Goal: Task Accomplishment & Management: Use online tool/utility

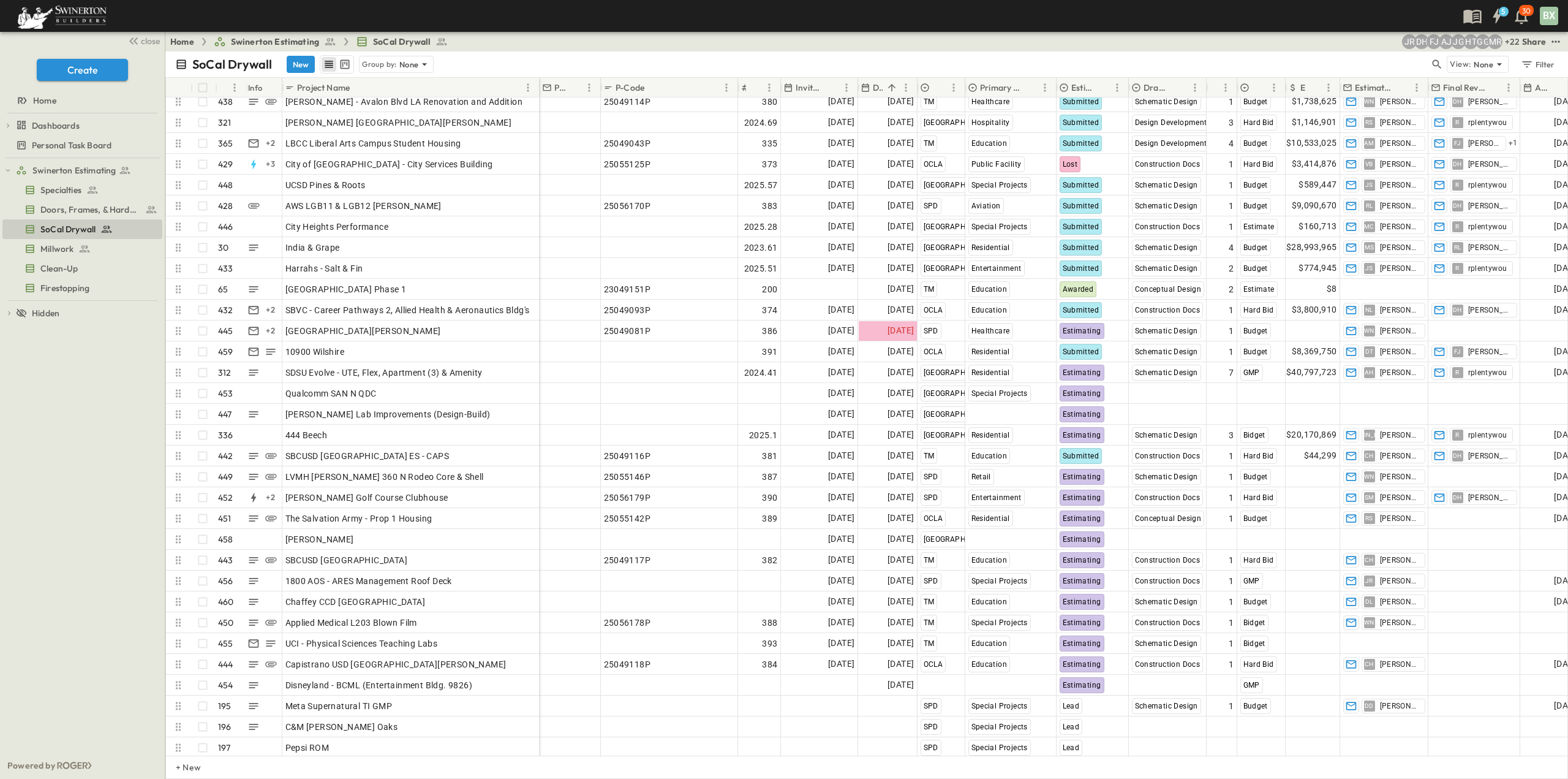
scroll to position [8932, 0]
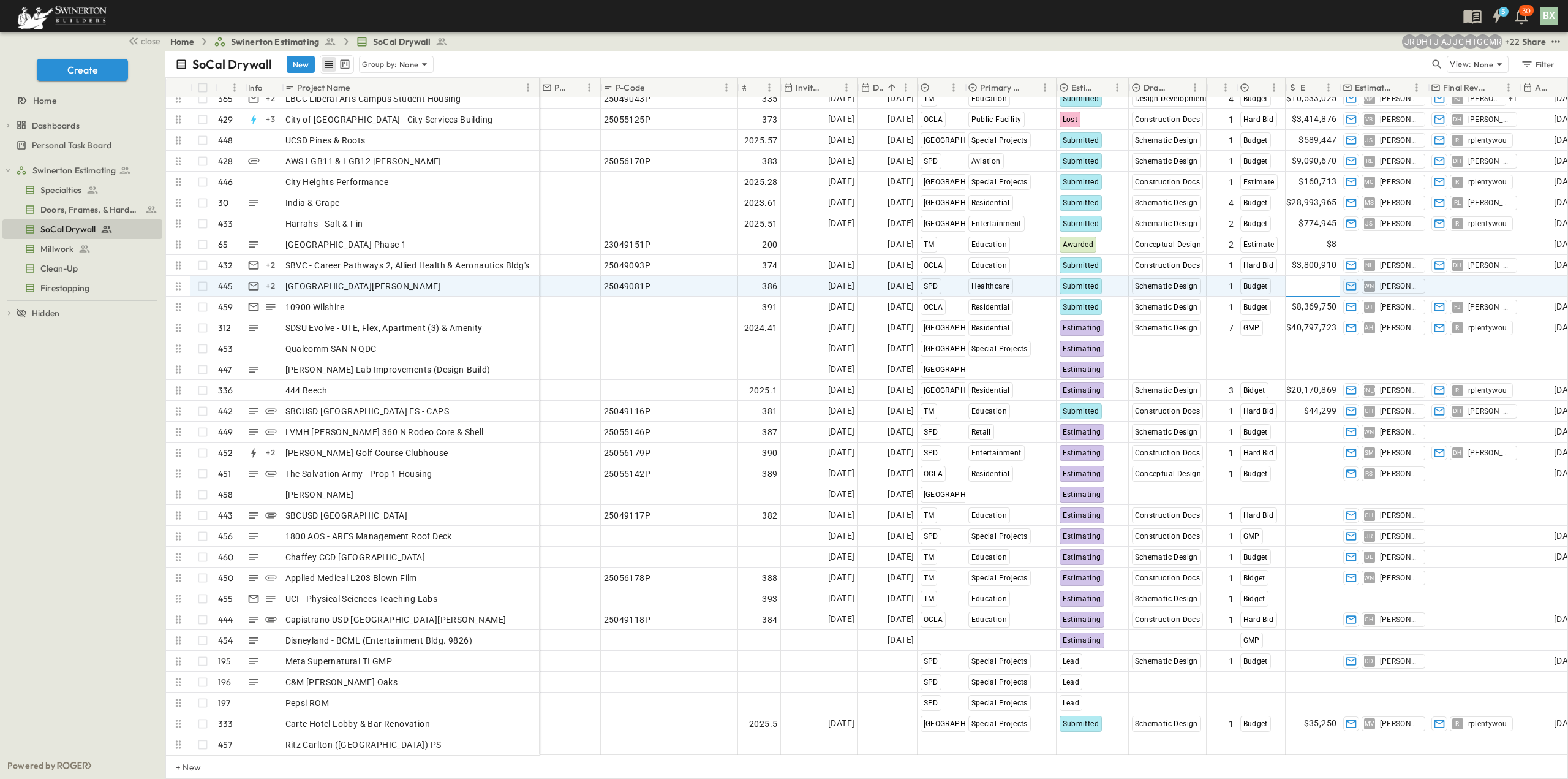
click at [1312, 280] on span "Add Amount" at bounding box center [1312, 286] width 50 height 12
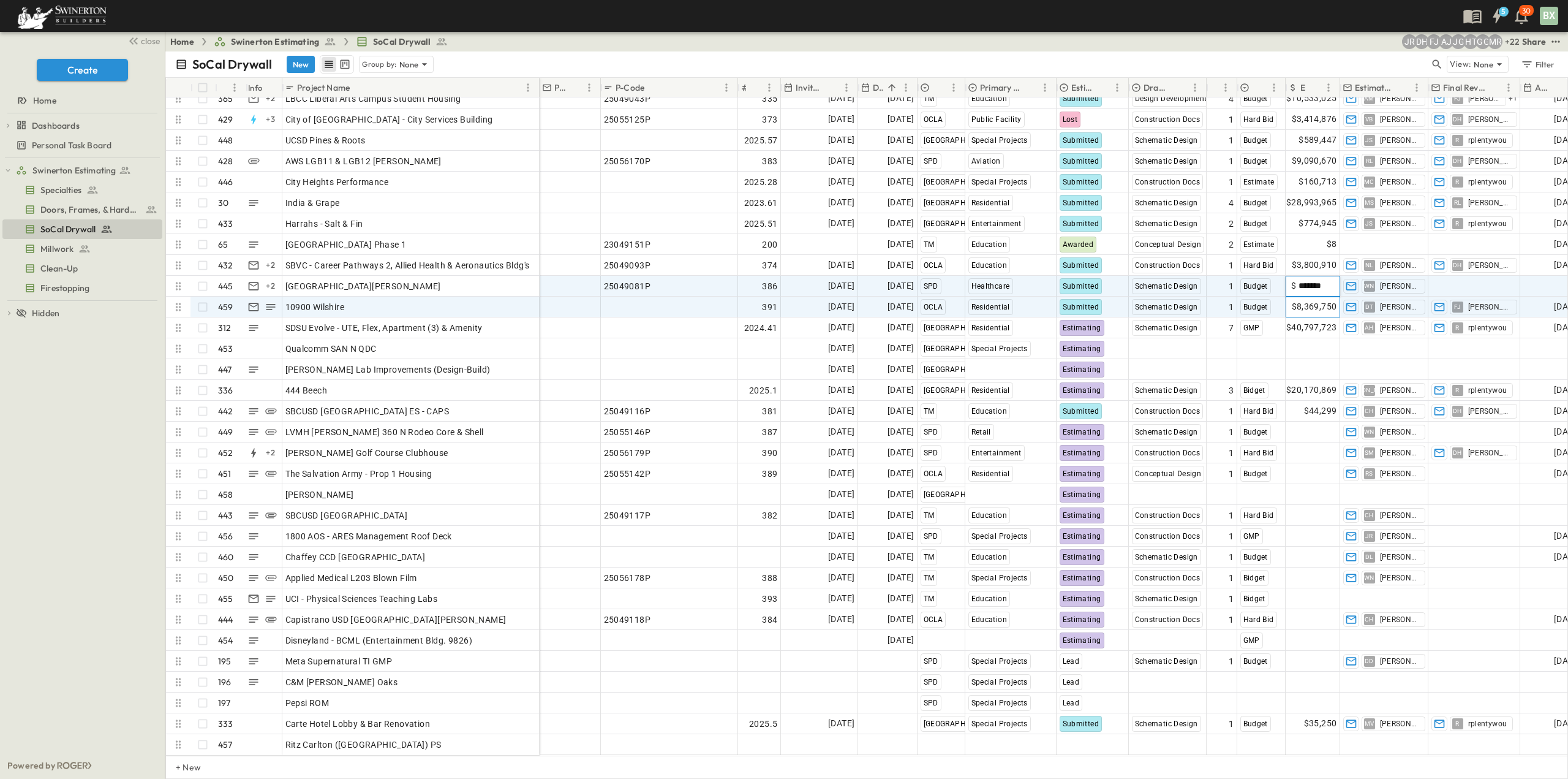
scroll to position [0, 0]
click at [1333, 300] on span "$8,369,750" at bounding box center [1315, 306] width 45 height 14
click at [1317, 281] on span "$9,355,325" at bounding box center [1315, 286] width 45 height 14
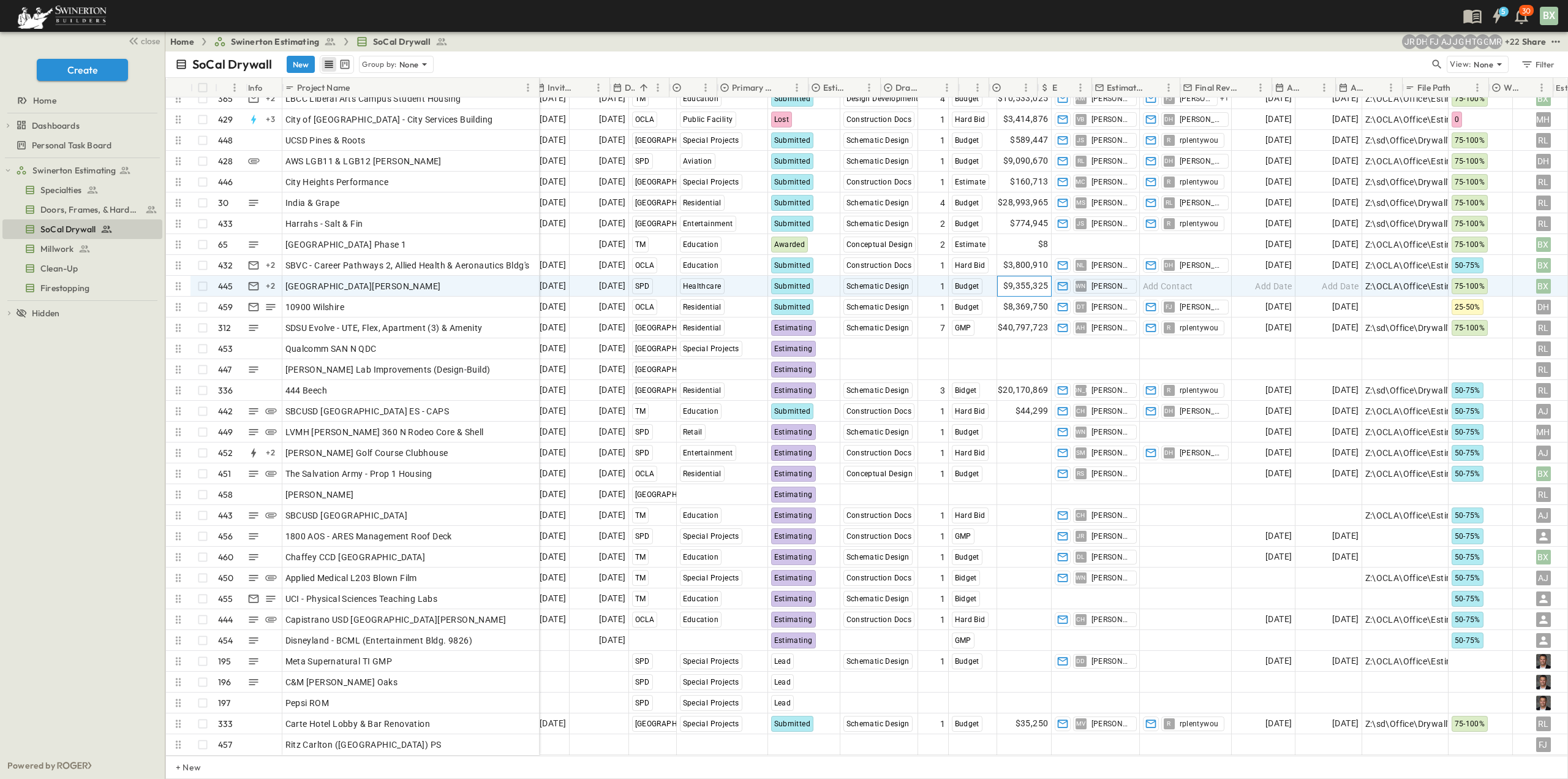
scroll to position [8932, 305]
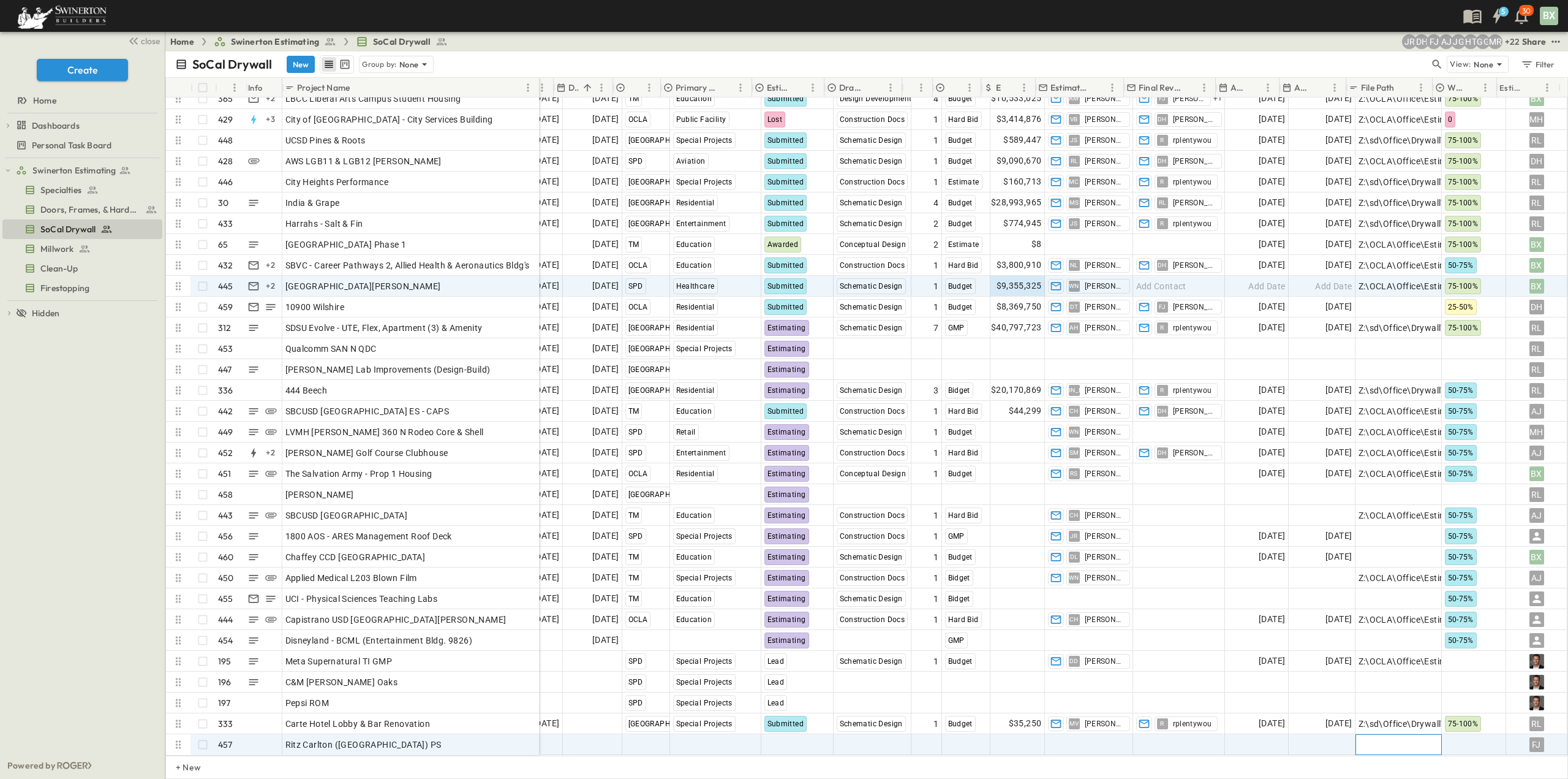
drag, startPoint x: 1419, startPoint y: 738, endPoint x: 1410, endPoint y: 738, distance: 9.0
click at [1410, 738] on div "Add Link" at bounding box center [1398, 743] width 80 height 17
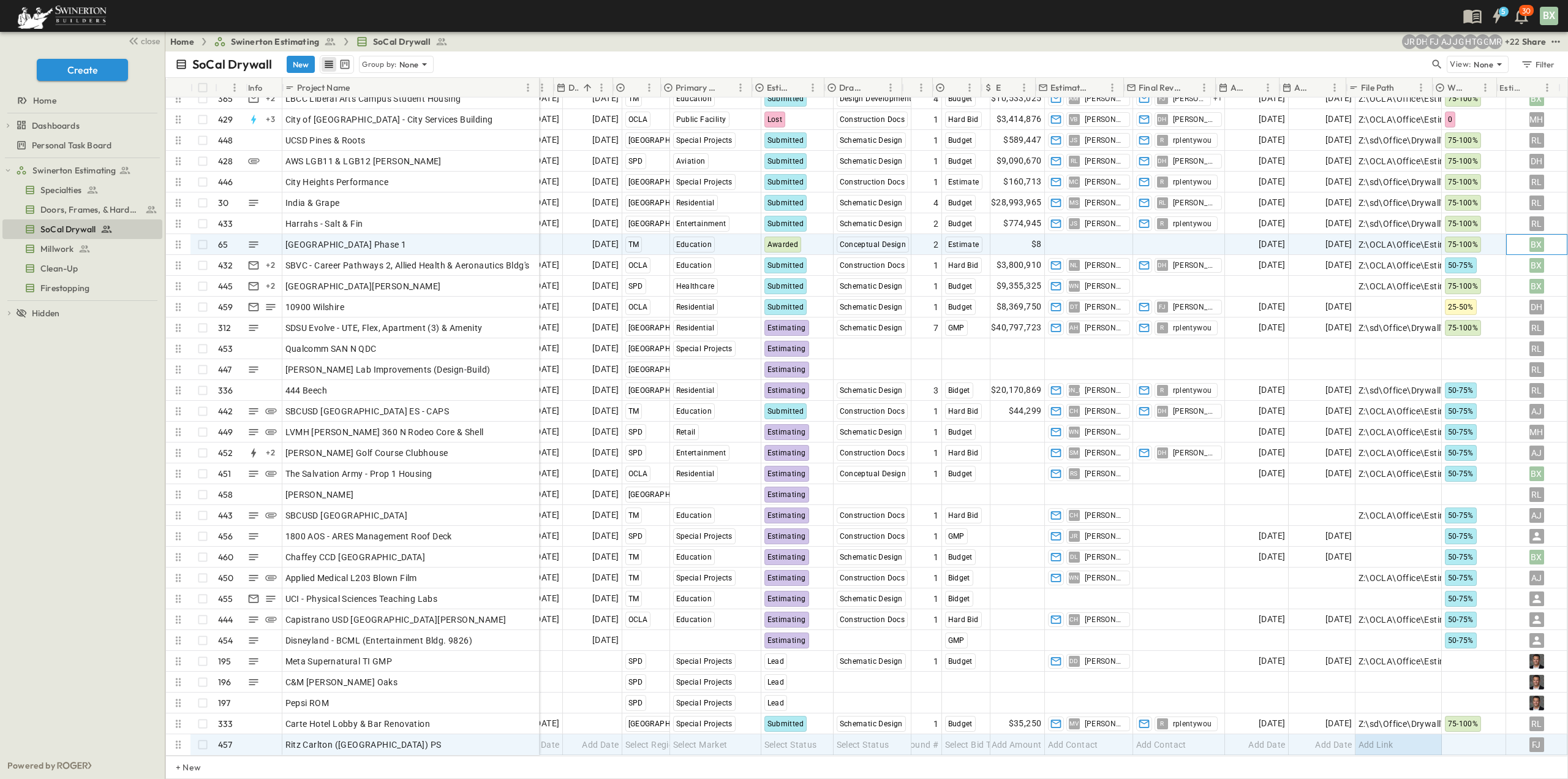
click at [1529, 237] on div "BX" at bounding box center [1536, 244] width 15 height 15
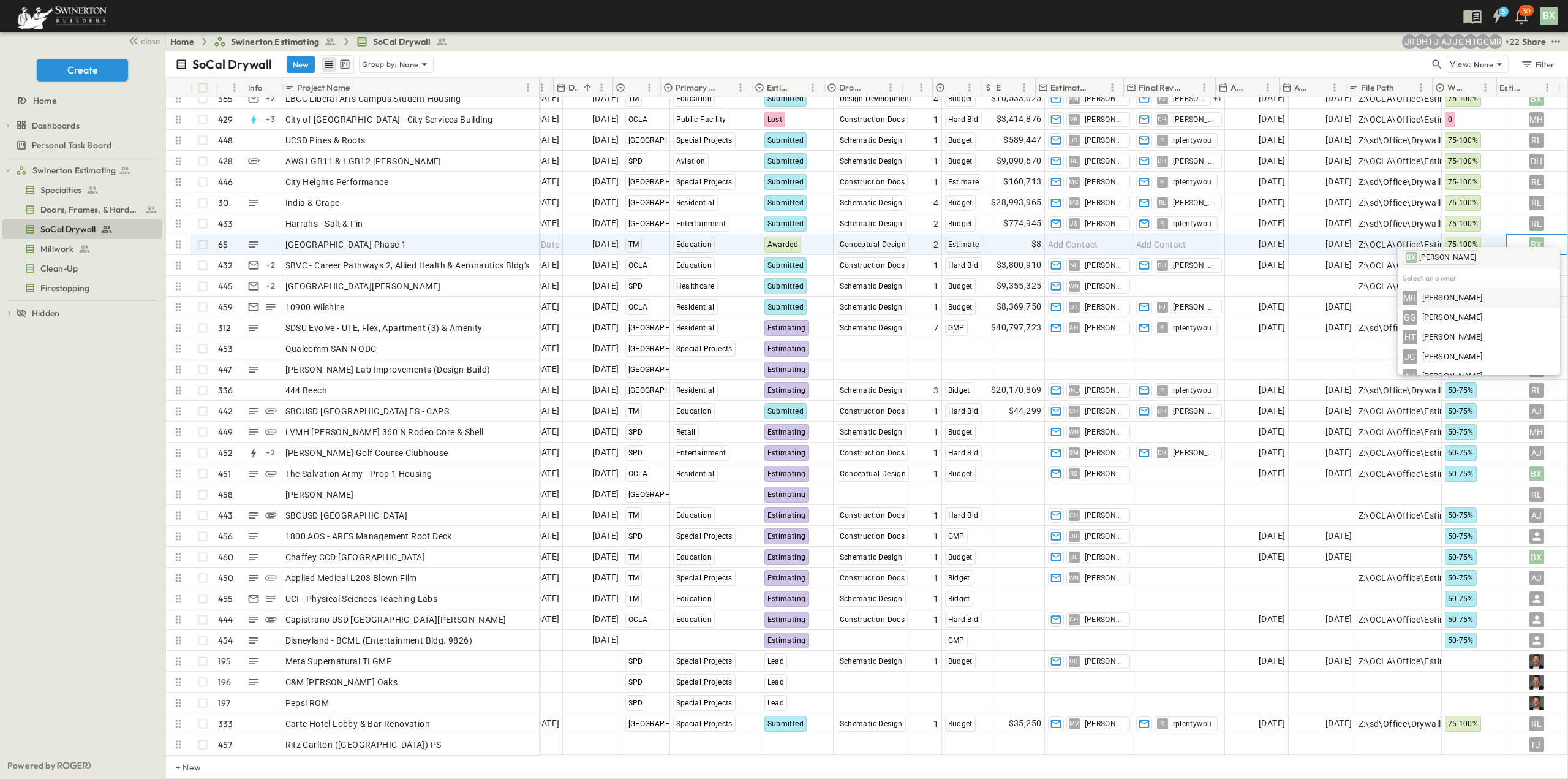
click at [1529, 237] on div "BX" at bounding box center [1536, 244] width 15 height 15
click at [1482, 336] on span "[PERSON_NAME]" at bounding box center [1452, 335] width 60 height 12
click at [1012, 237] on div "$8" at bounding box center [1018, 244] width 53 height 20
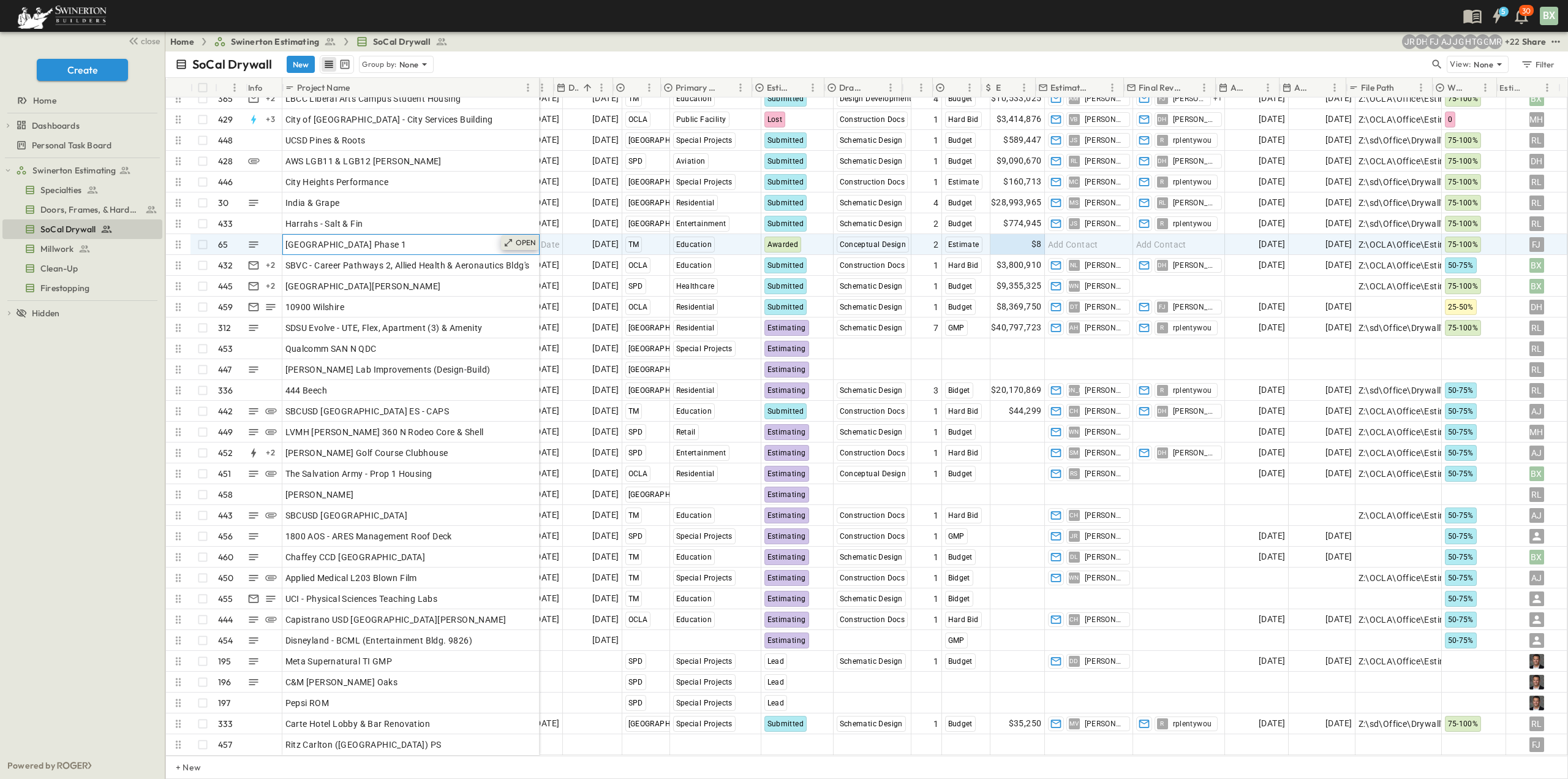
click at [514, 235] on div "OPEN" at bounding box center [520, 242] width 38 height 15
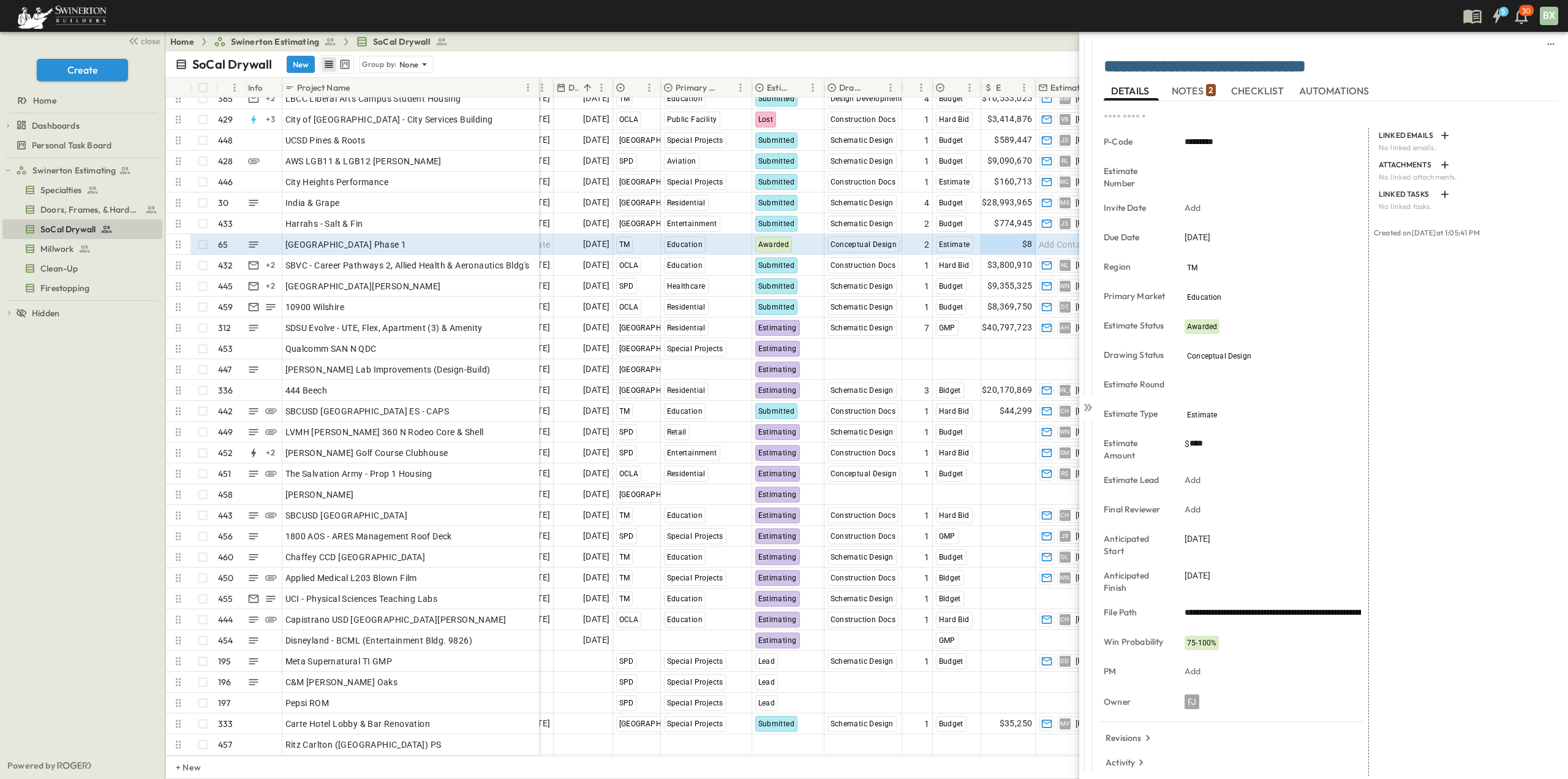
scroll to position [11, 0]
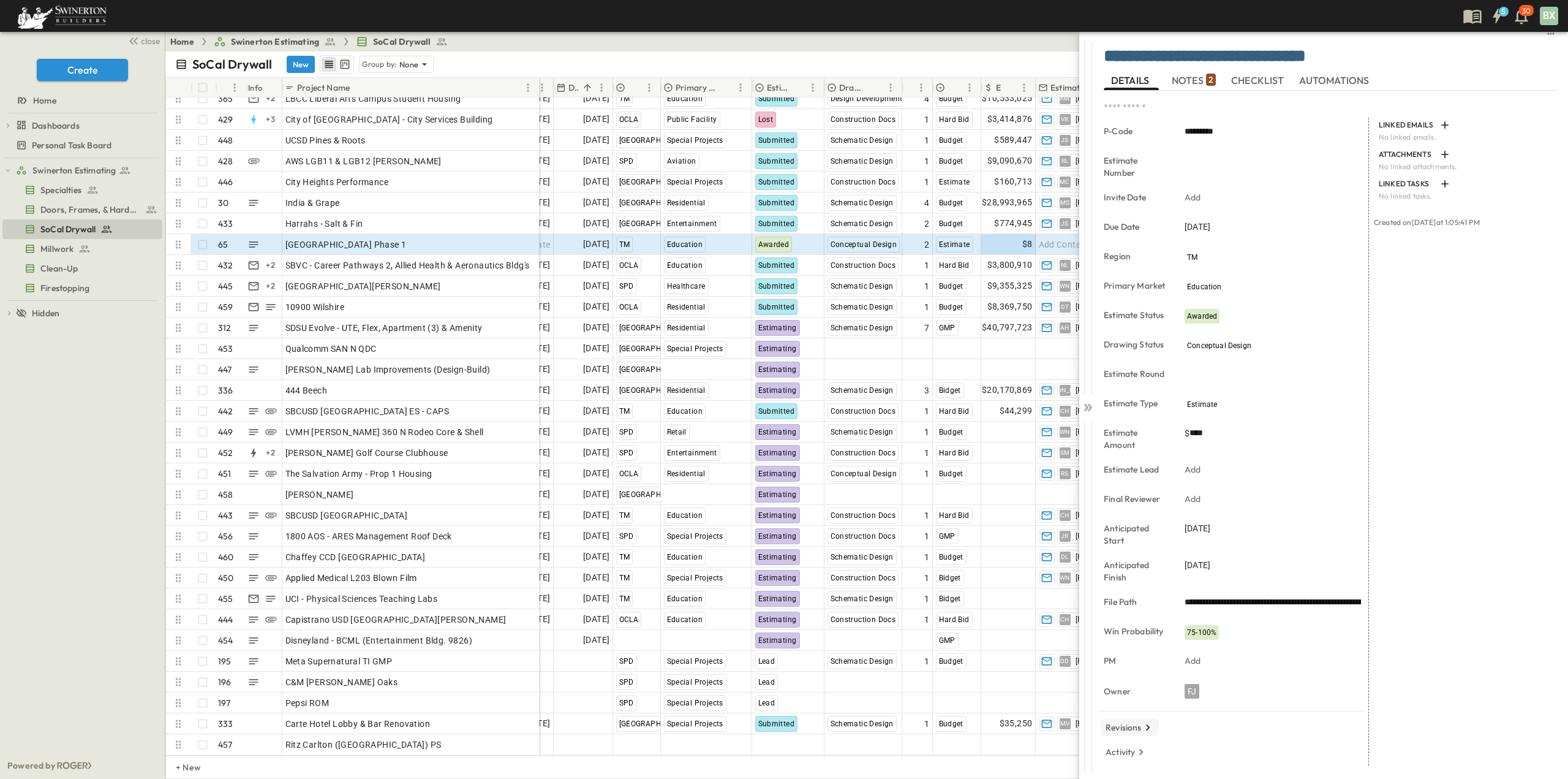
click at [1131, 732] on p "Revisions" at bounding box center [1123, 727] width 37 height 12
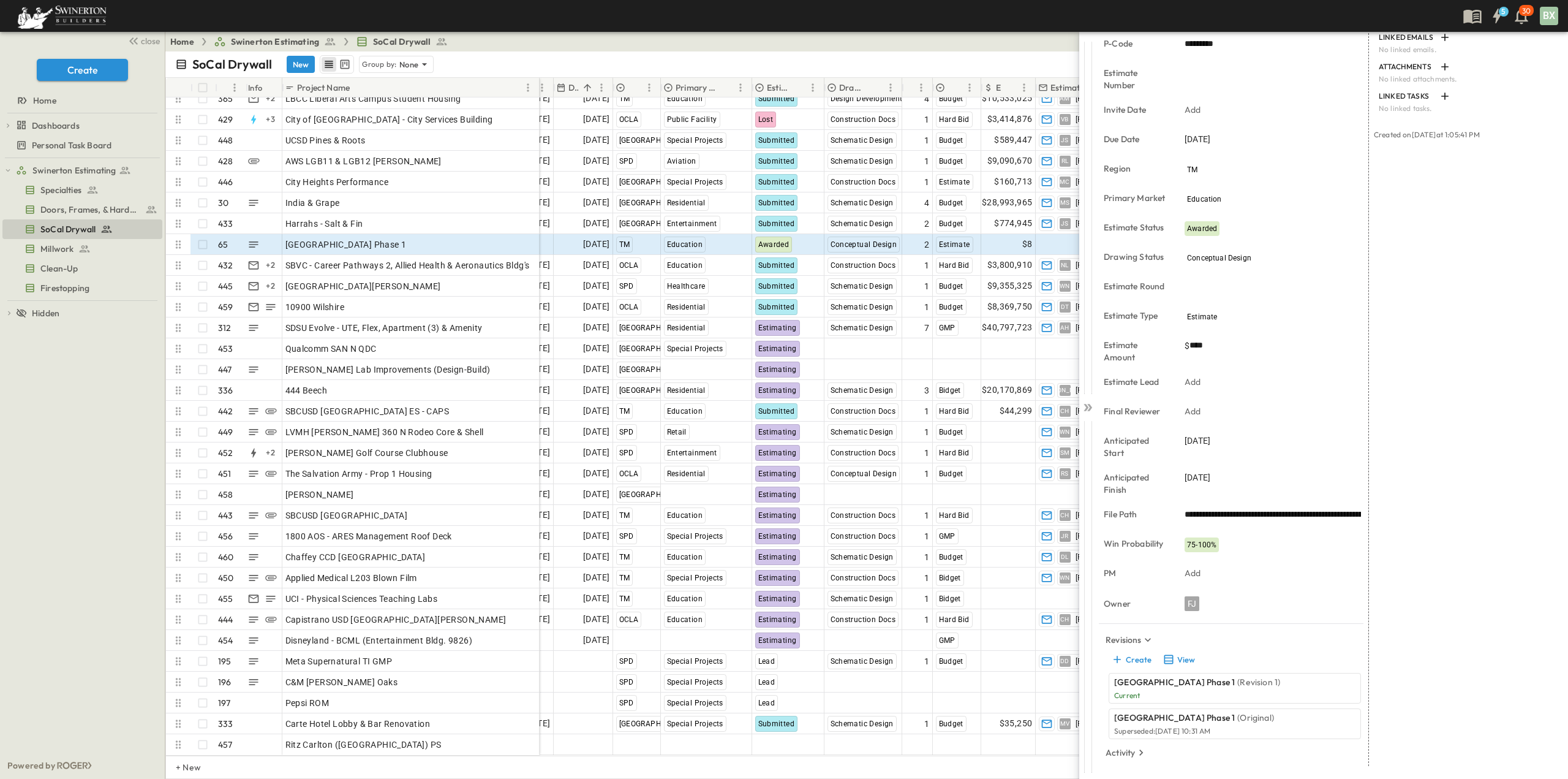
scroll to position [99, 0]
click at [1225, 728] on p "Superseded: [DATE] 10:31 AM" at bounding box center [1225, 731] width 221 height 10
click at [1185, 656] on button "View" at bounding box center [1178, 657] width 40 height 17
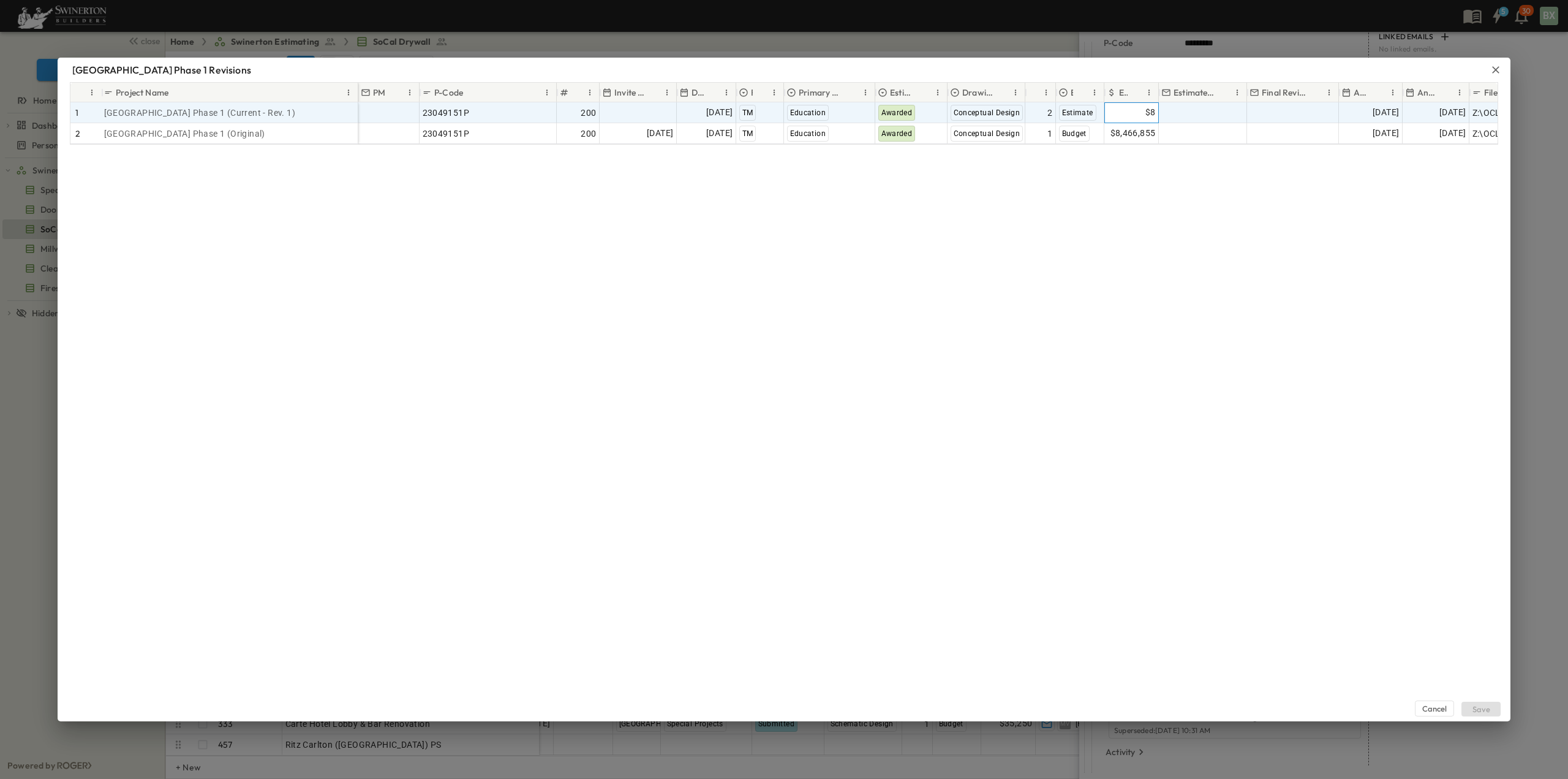
click at [1136, 113] on div "$8" at bounding box center [1132, 113] width 53 height 20
drag, startPoint x: 1142, startPoint y: 114, endPoint x: 1103, endPoint y: 112, distance: 39.1
click at [1103, 112] on div "Add Project Manager 23049151P 200 Add Date [DATE] TM Education Awarded Conceptu…" at bounding box center [989, 112] width 1262 height 21
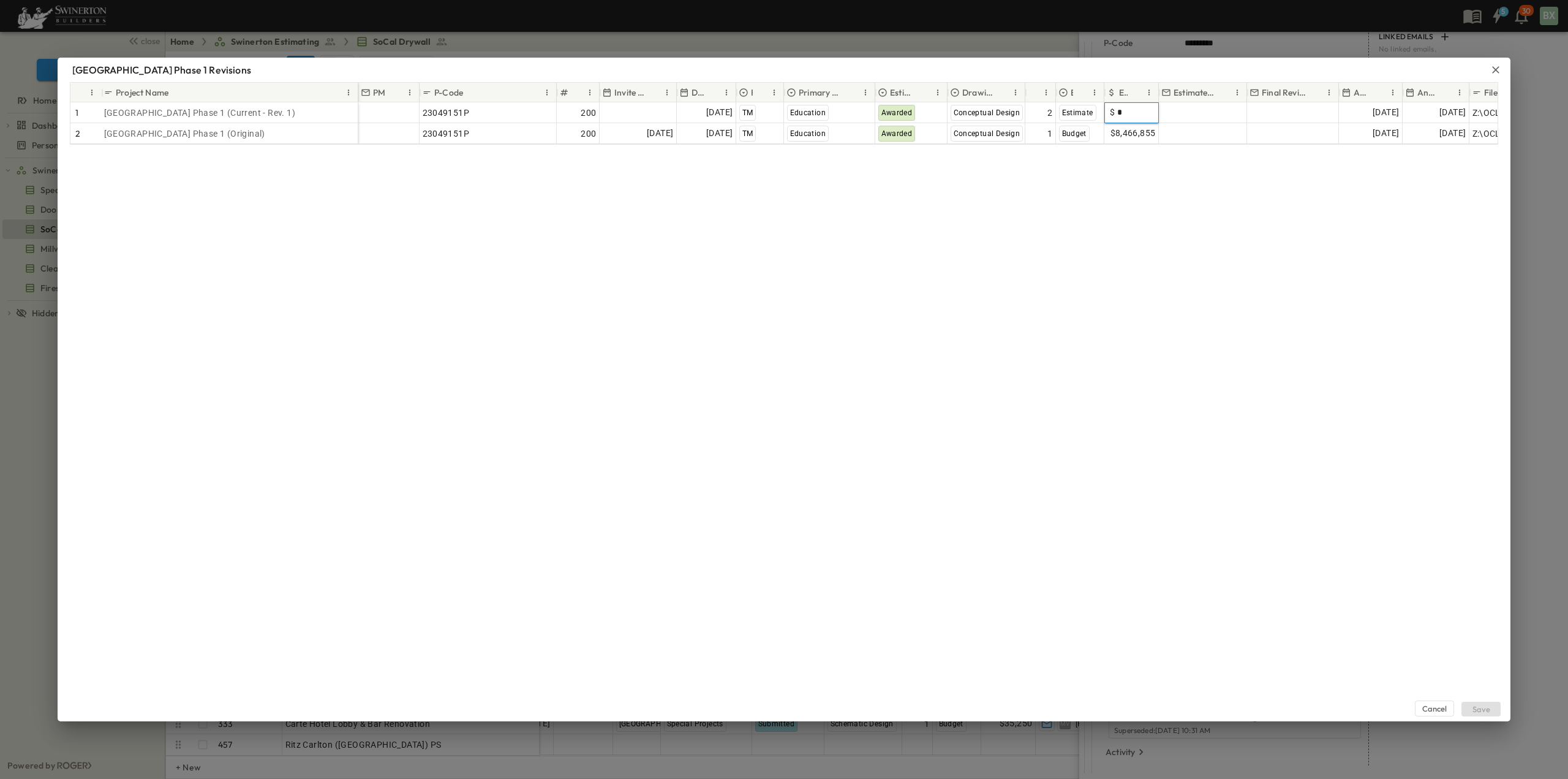
type input "*"
click at [1165, 207] on div "Cancel Save" at bounding box center [784, 432] width 1453 height 576
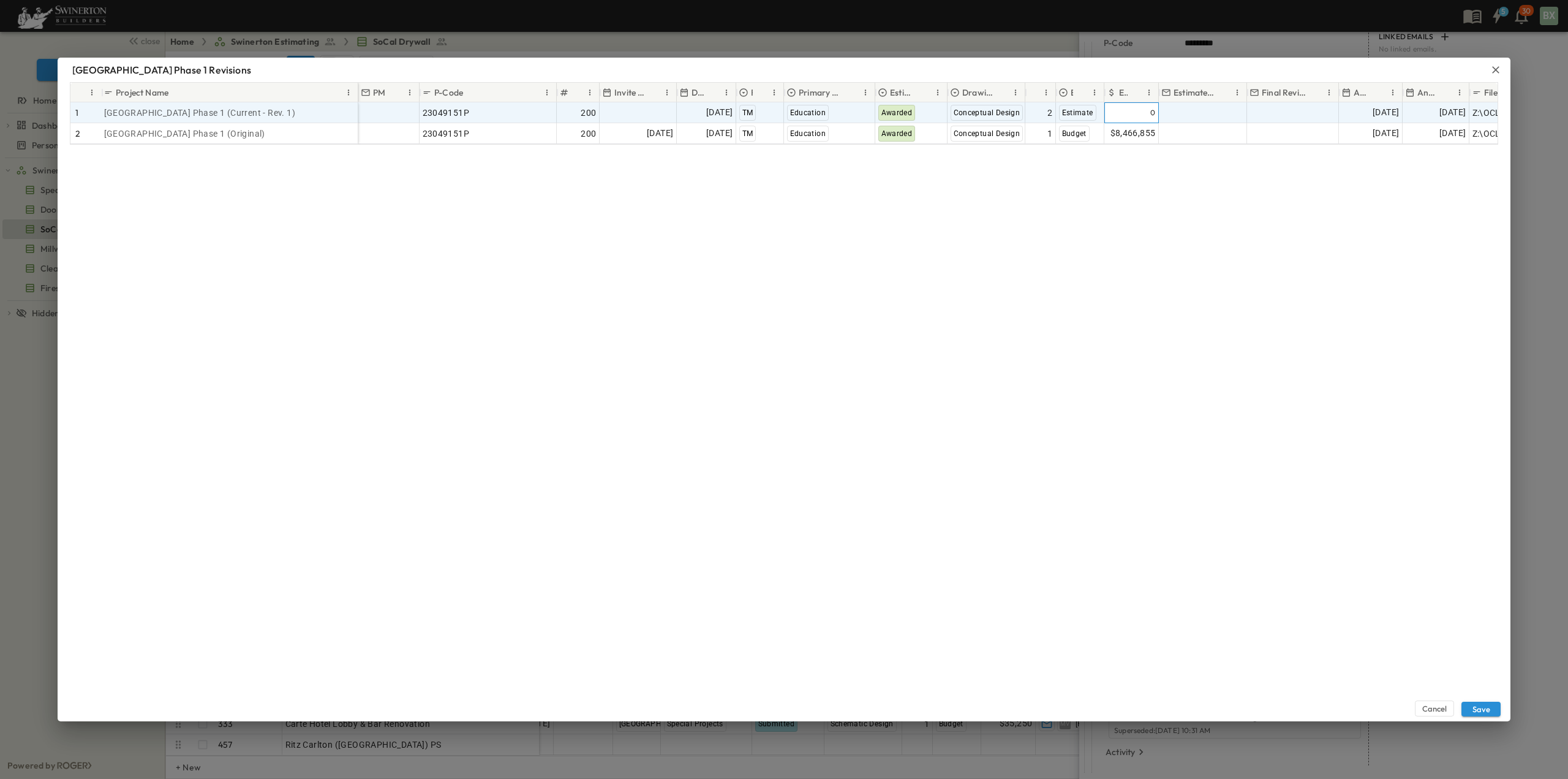
click at [1146, 112] on div "0" at bounding box center [1132, 113] width 53 height 20
type input "**"
click at [1155, 198] on div "Cancel Save" at bounding box center [784, 432] width 1453 height 576
click at [1495, 69] on icon "button" at bounding box center [1496, 69] width 12 height 12
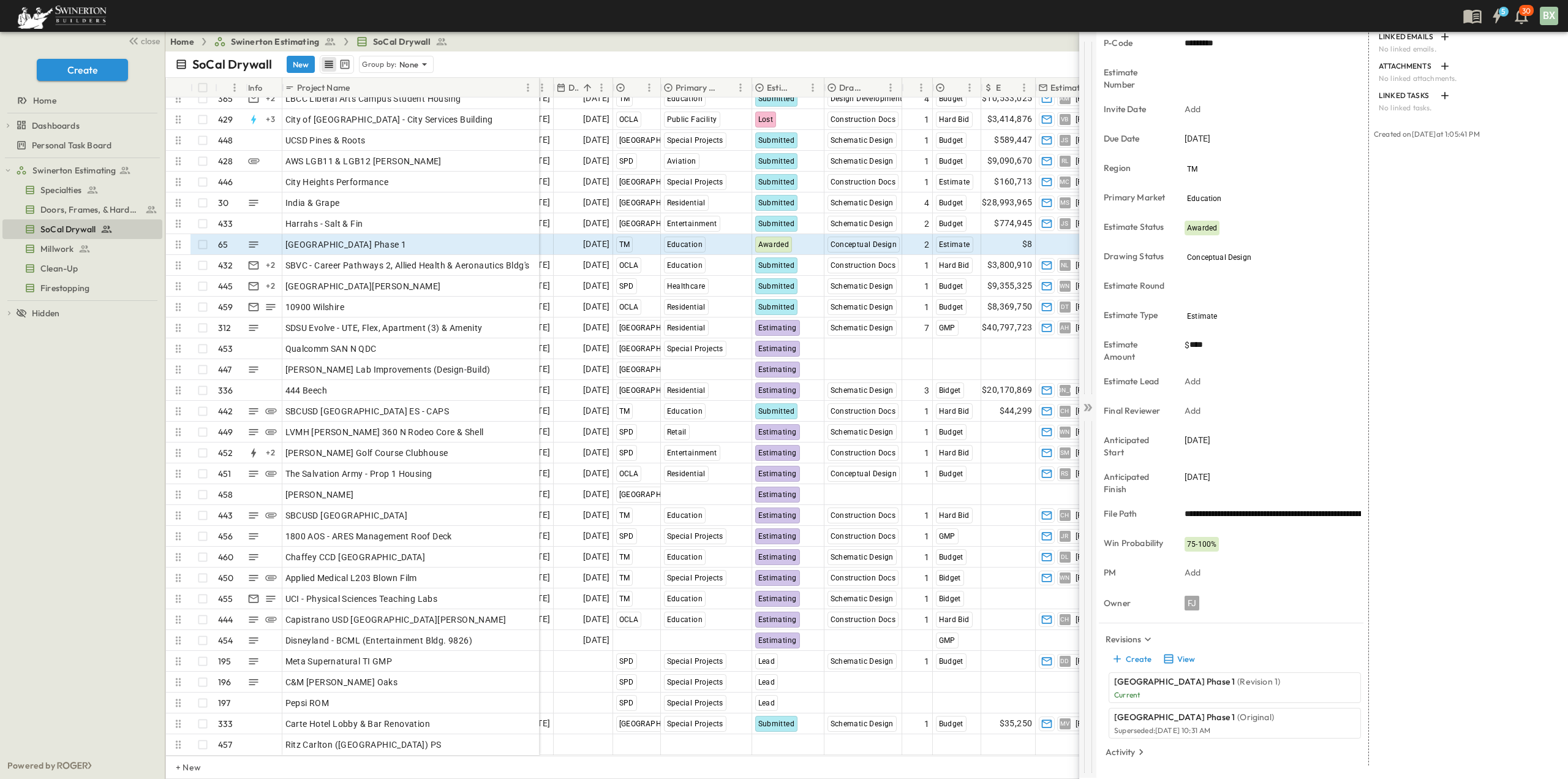
click at [1089, 418] on div at bounding box center [1088, 404] width 17 height 745
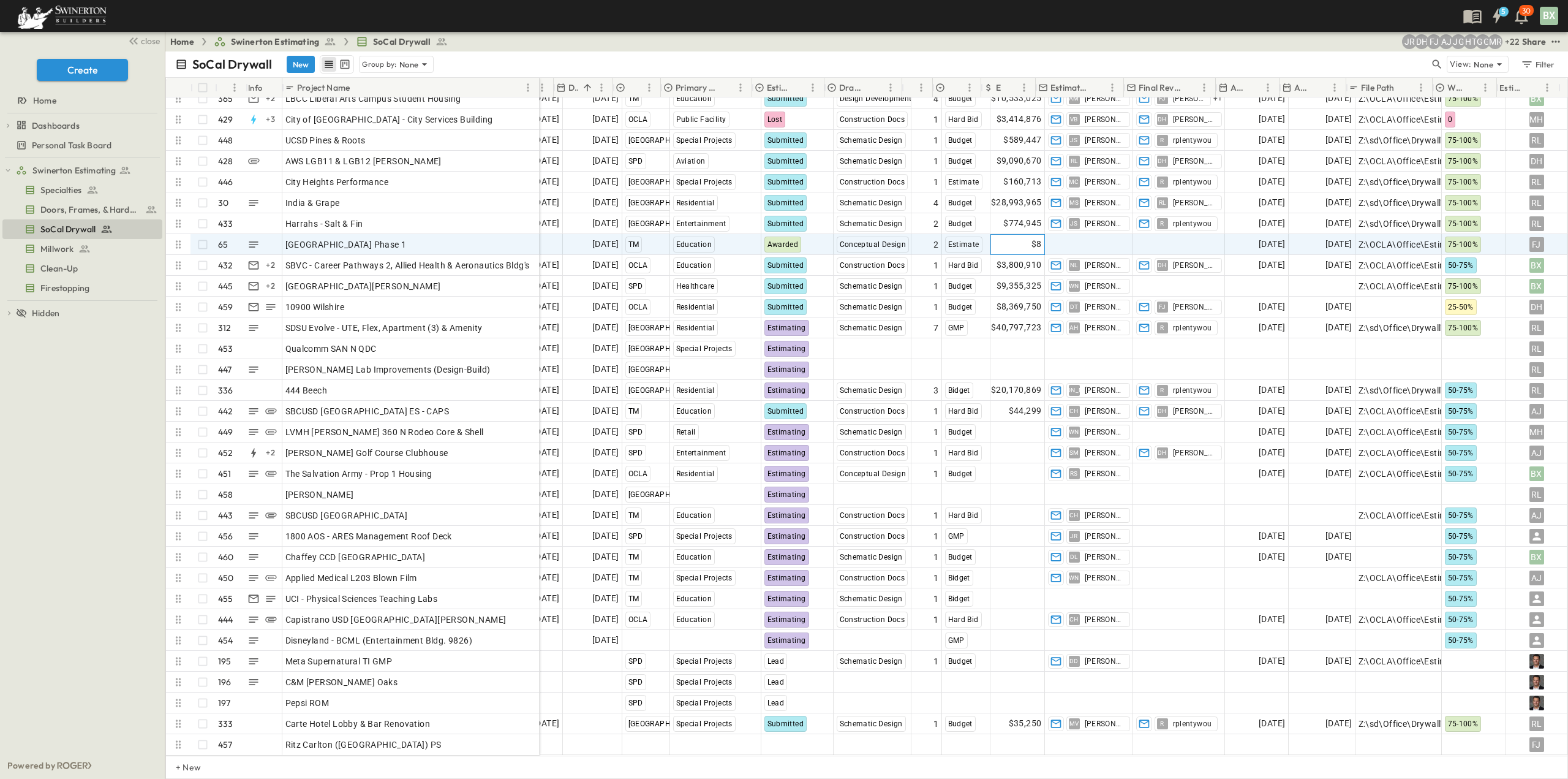
click at [1020, 234] on div "$8" at bounding box center [1018, 244] width 53 height 20
drag, startPoint x: 1018, startPoint y: 234, endPoint x: 983, endPoint y: 236, distance: 35.1
click at [992, 237] on div "​ $ *" at bounding box center [1017, 243] width 52 height 12
type input "*"
click at [1077, 238] on span "Add Contact" at bounding box center [1073, 244] width 50 height 12
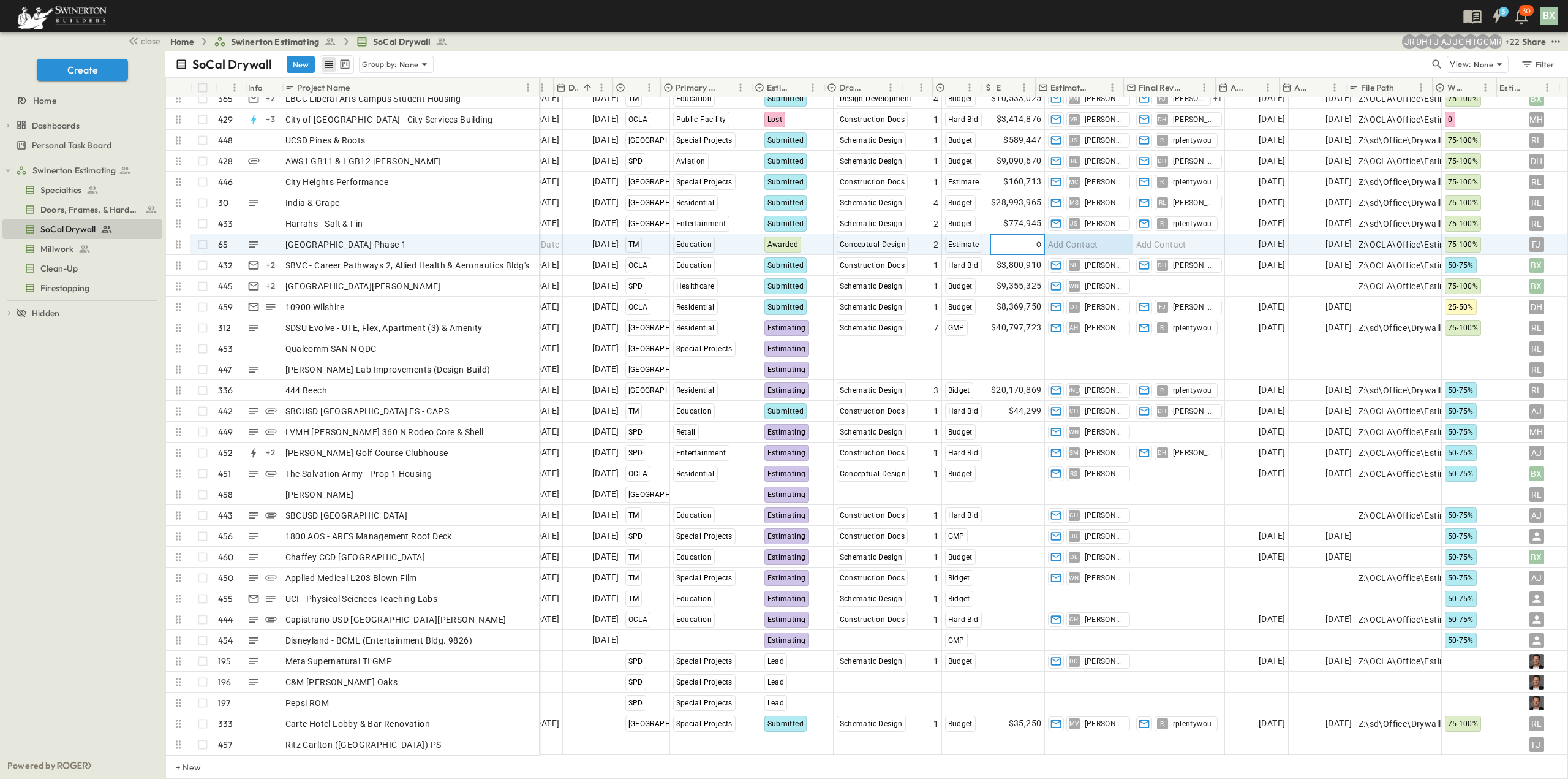
click at [1011, 234] on div "0" at bounding box center [1018, 244] width 53 height 20
click at [1030, 237] on div "​ $" at bounding box center [1017, 243] width 52 height 12
click at [1052, 238] on span "Add Contact" at bounding box center [1073, 244] width 50 height 12
click at [1529, 237] on div "FJ" at bounding box center [1536, 244] width 15 height 15
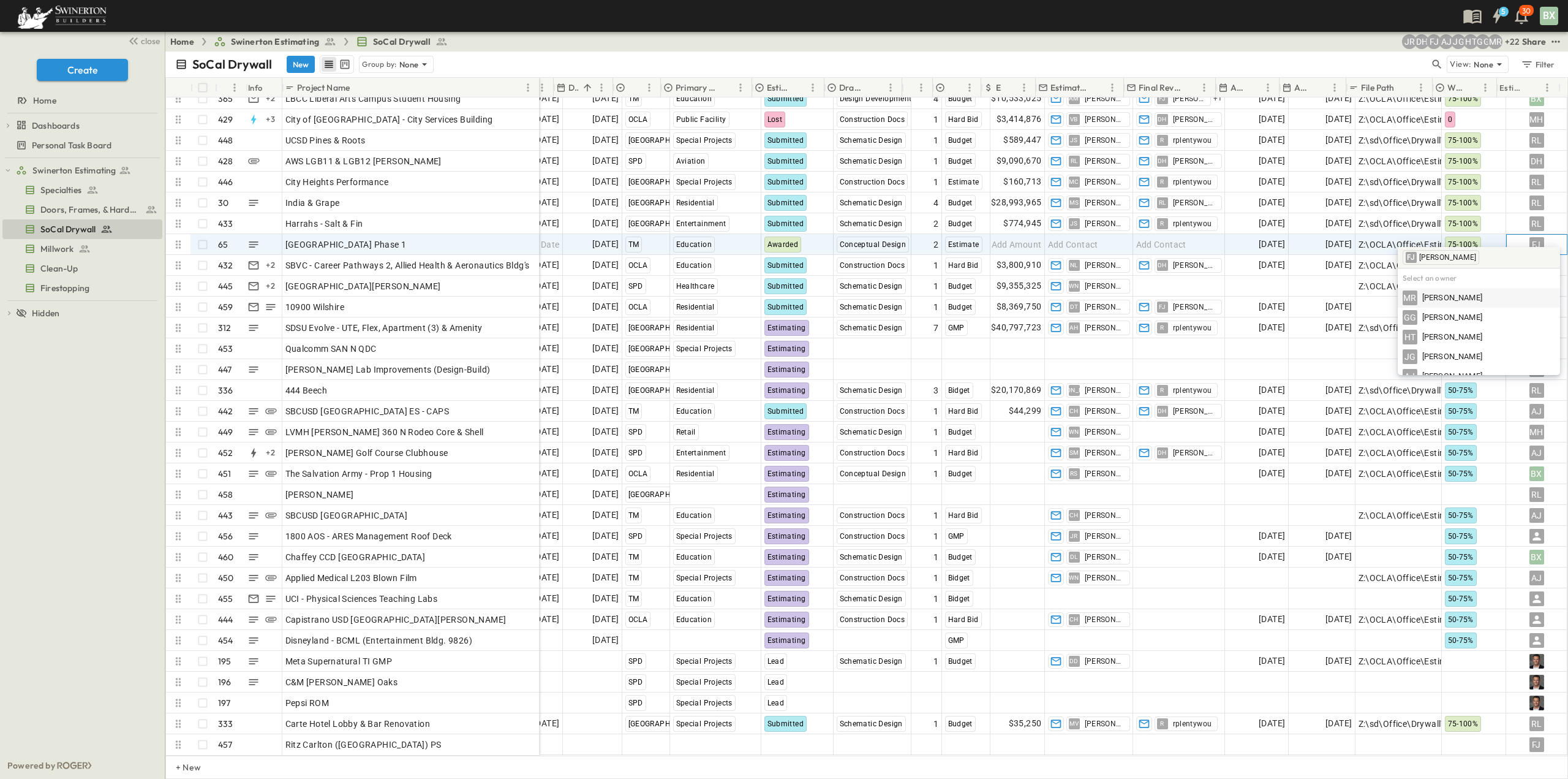
click at [1529, 237] on div "FJ" at bounding box center [1536, 244] width 15 height 15
type input "*"
click at [1423, 300] on span "[PERSON_NAME]" at bounding box center [1452, 299] width 60 height 12
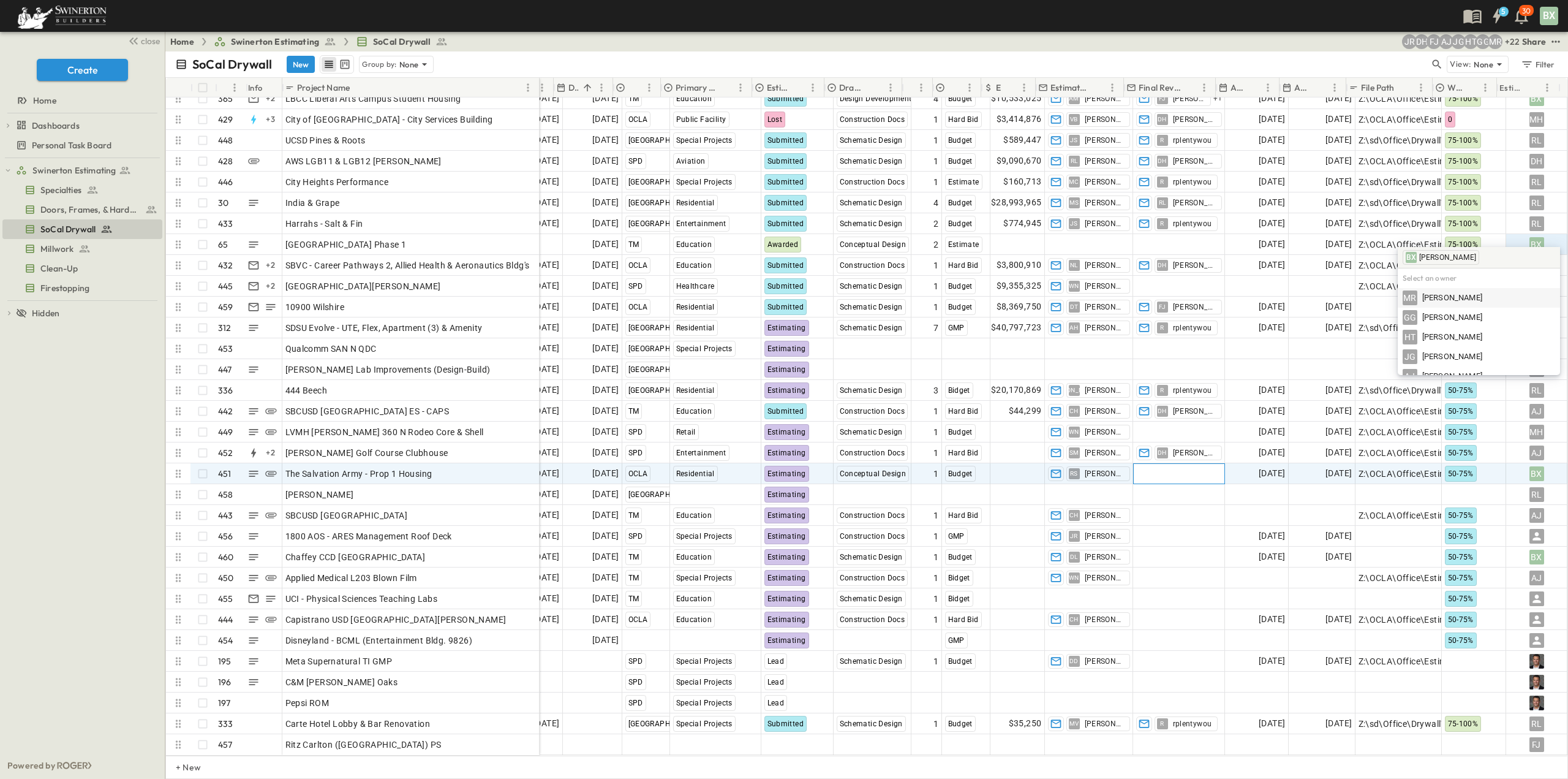
click at [1184, 466] on div "Add Contact" at bounding box center [1179, 474] width 91 height 20
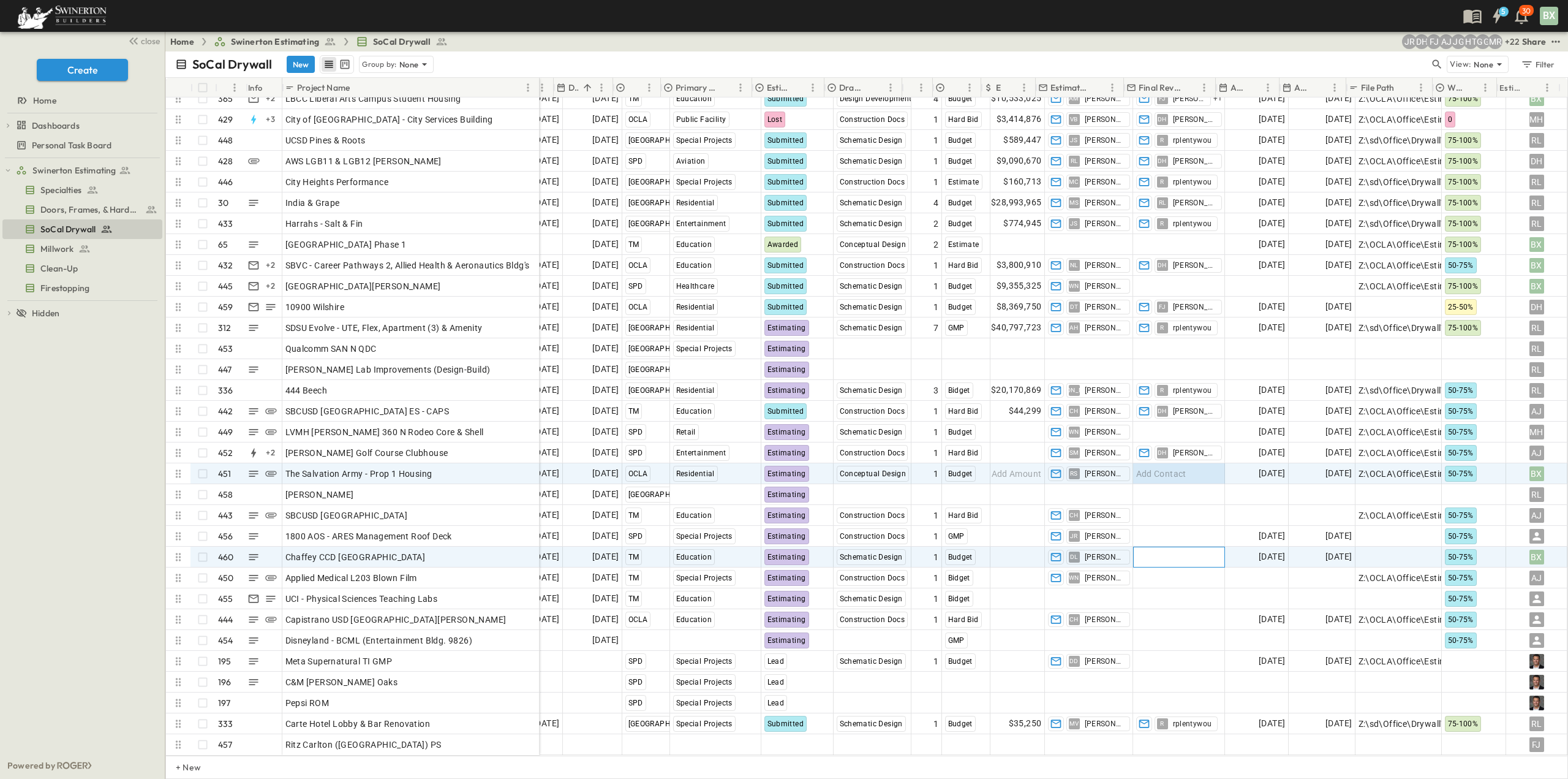
click at [1152, 551] on span "Add Contact" at bounding box center [1161, 557] width 50 height 12
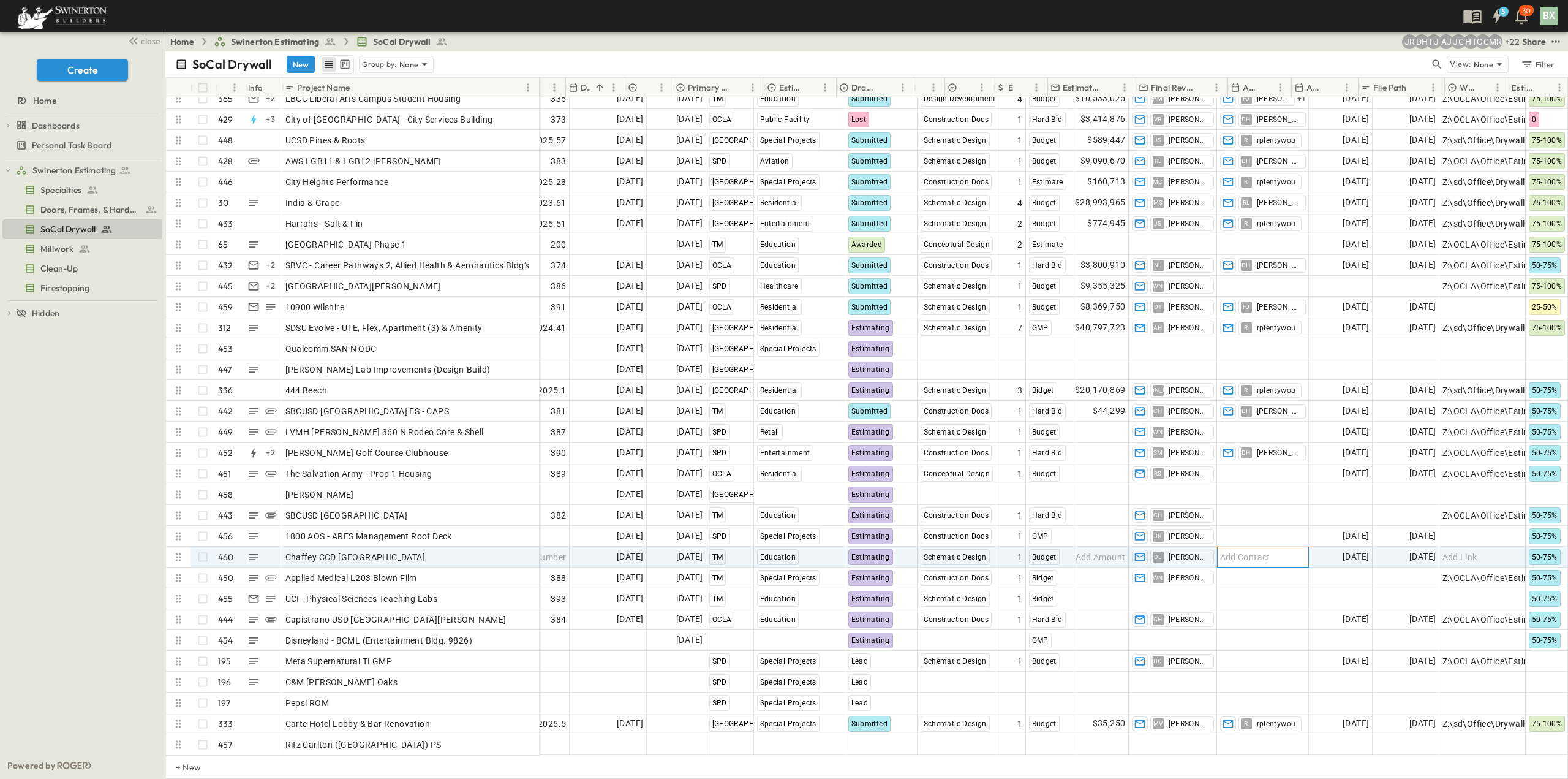
scroll to position [8932, 305]
